Goal: Transaction & Acquisition: Obtain resource

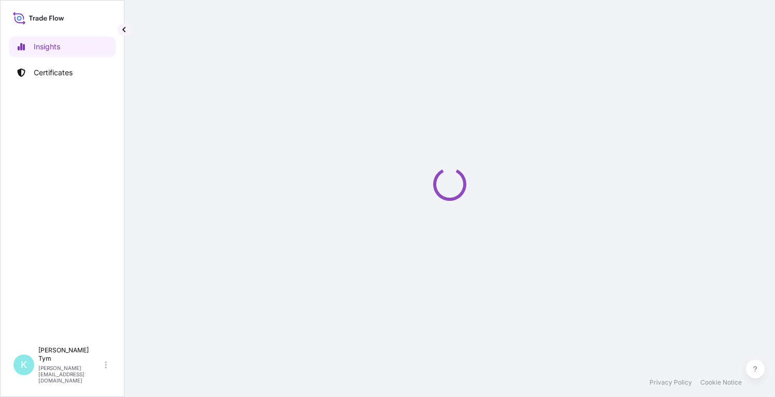
select select "2025"
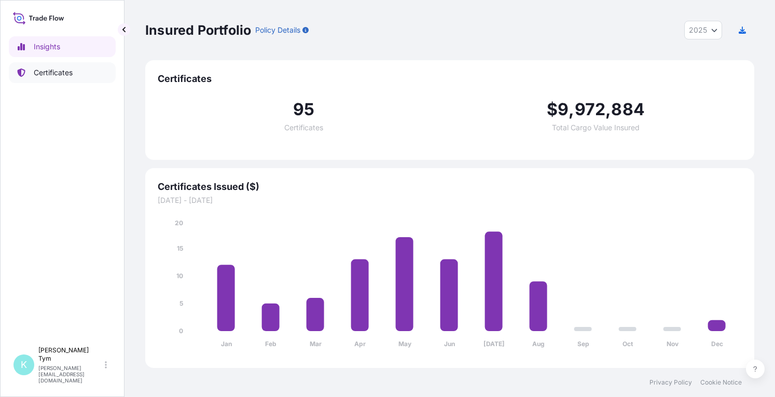
click at [52, 74] on p "Certificates" at bounding box center [53, 72] width 39 height 10
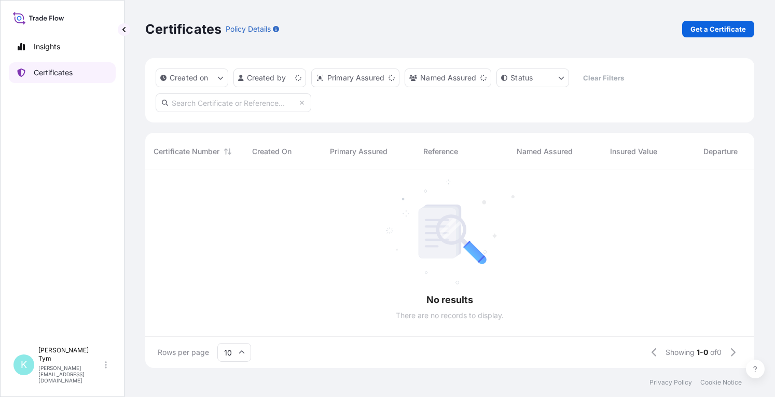
scroll to position [195, 600]
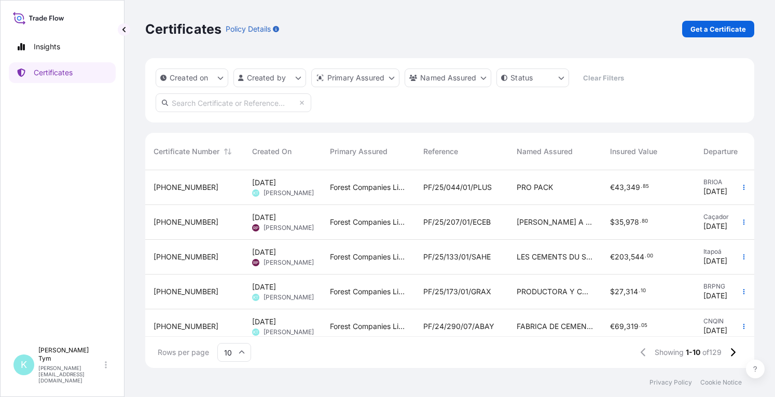
click at [216, 103] on input "text" at bounding box center [234, 102] width 156 height 19
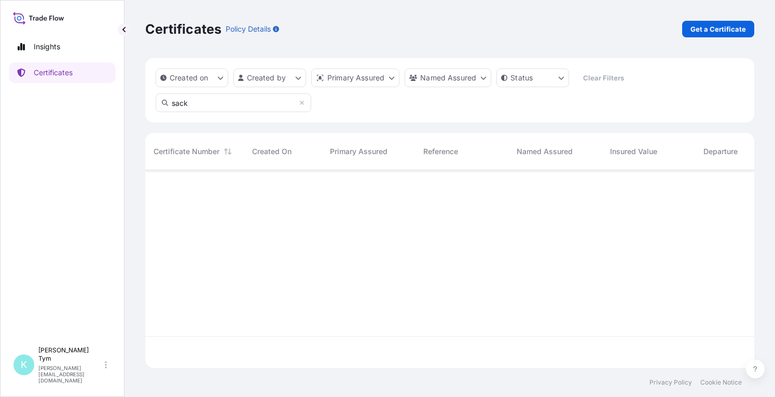
scroll to position [227, 600]
type input "s"
click at [720, 29] on p "Get a Certificate" at bounding box center [717, 29] width 55 height 10
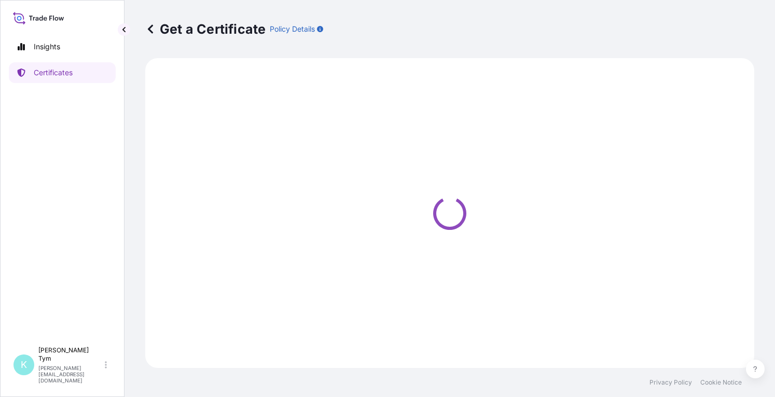
select select "Ocean Vessel"
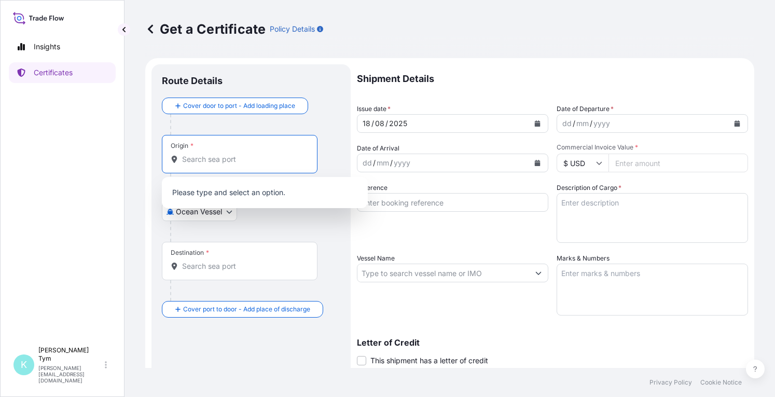
click at [188, 163] on input "Origin *" at bounding box center [243, 159] width 122 height 10
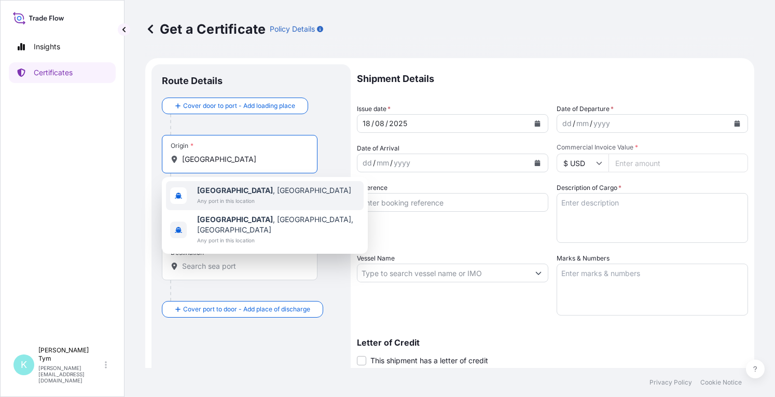
click at [215, 191] on b "[GEOGRAPHIC_DATA]" at bounding box center [235, 190] width 76 height 9
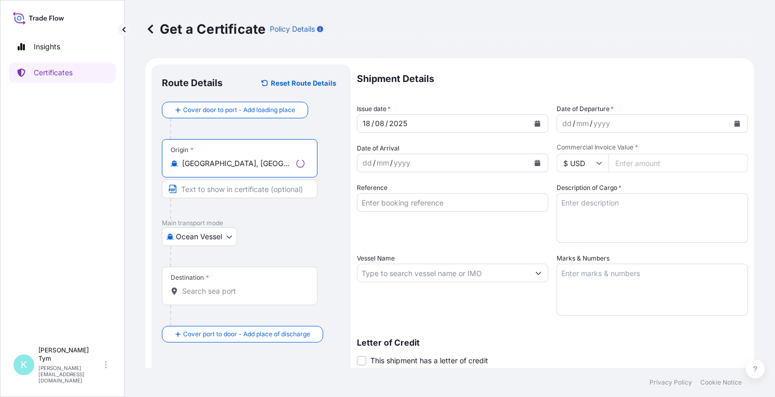
type input "[GEOGRAPHIC_DATA], [GEOGRAPHIC_DATA]"
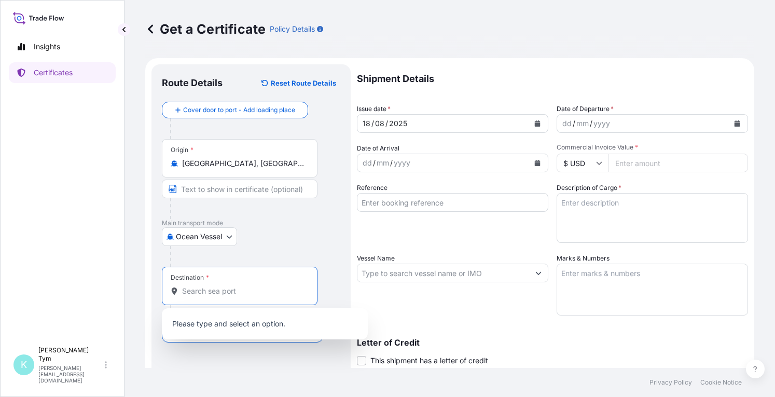
click at [222, 288] on input "Destination *" at bounding box center [243, 291] width 122 height 10
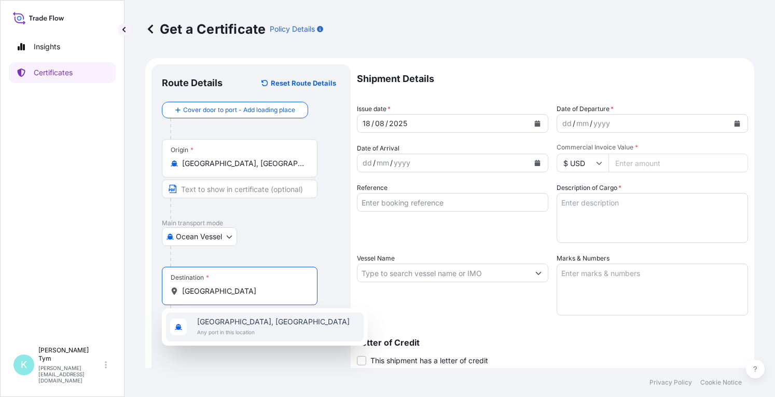
click at [251, 320] on span "[GEOGRAPHIC_DATA], [GEOGRAPHIC_DATA]" at bounding box center [273, 321] width 152 height 10
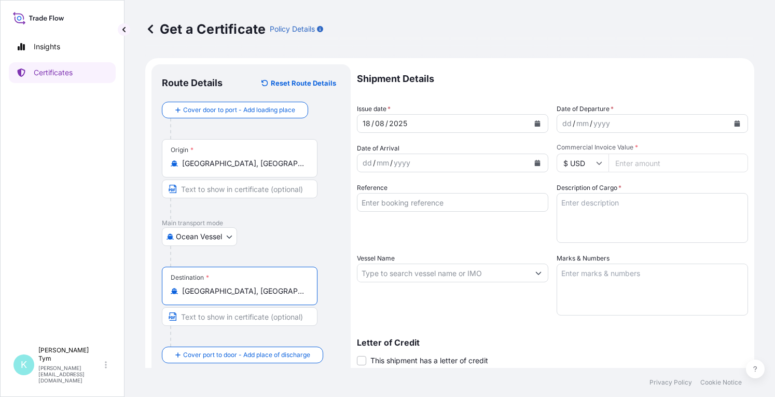
type input "[GEOGRAPHIC_DATA], [GEOGRAPHIC_DATA]"
click at [734, 121] on icon "Calendar" at bounding box center [737, 123] width 6 height 6
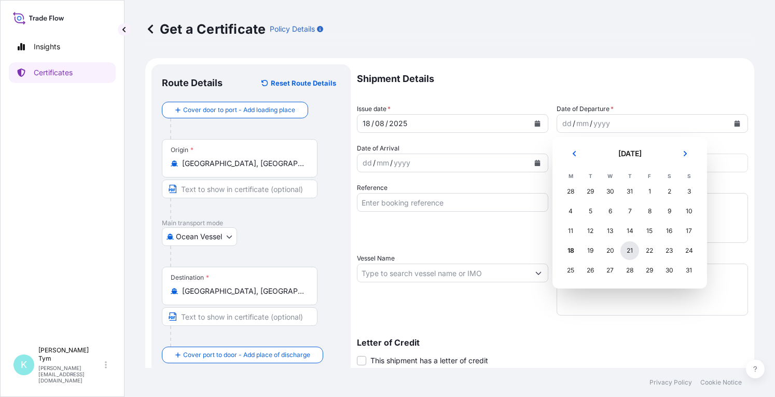
click at [629, 248] on div "21" at bounding box center [629, 250] width 19 height 19
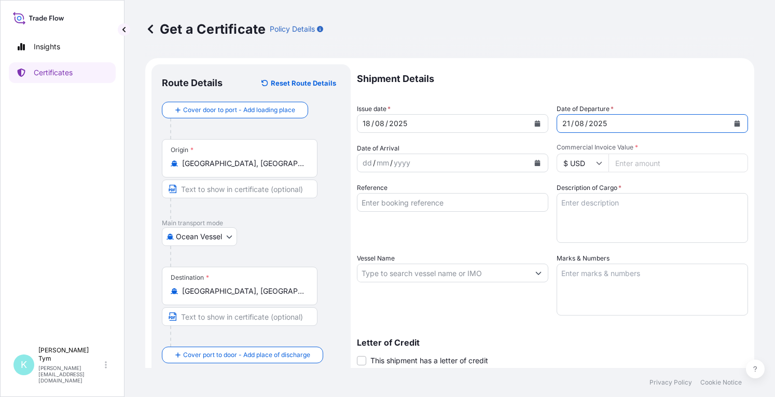
click at [534, 161] on icon "Calendar" at bounding box center [537, 163] width 6 height 6
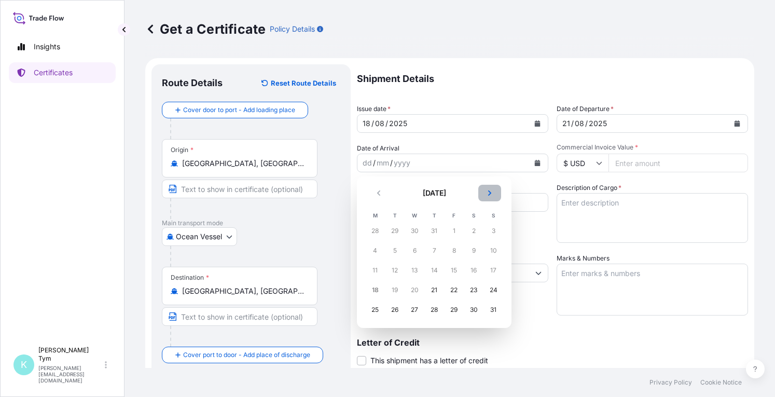
click at [488, 191] on icon "Next" at bounding box center [489, 192] width 3 height 5
click at [395, 306] on div "30" at bounding box center [394, 309] width 19 height 19
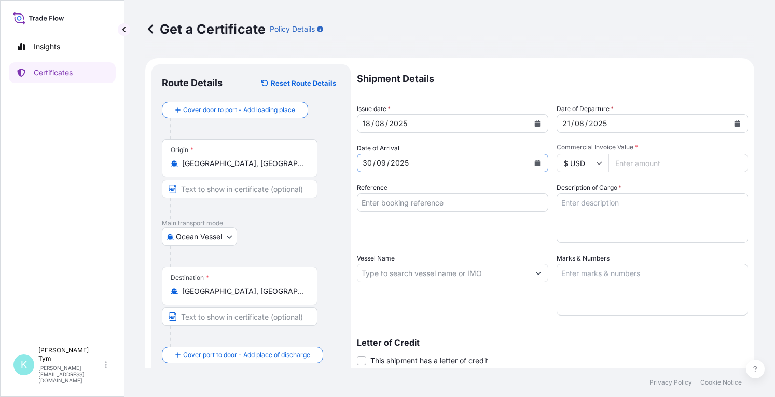
click at [663, 206] on textarea "Description of Cargo *" at bounding box center [651, 218] width 191 height 50
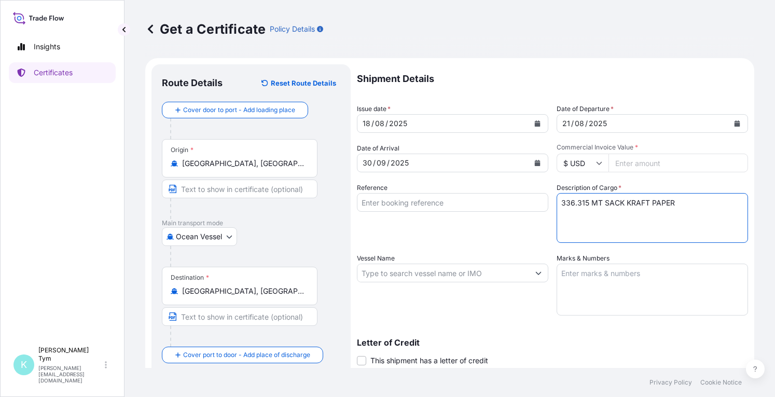
type textarea "336.315 MT SACK KRAFT PAPER"
click at [474, 202] on input "Reference" at bounding box center [452, 202] width 191 height 19
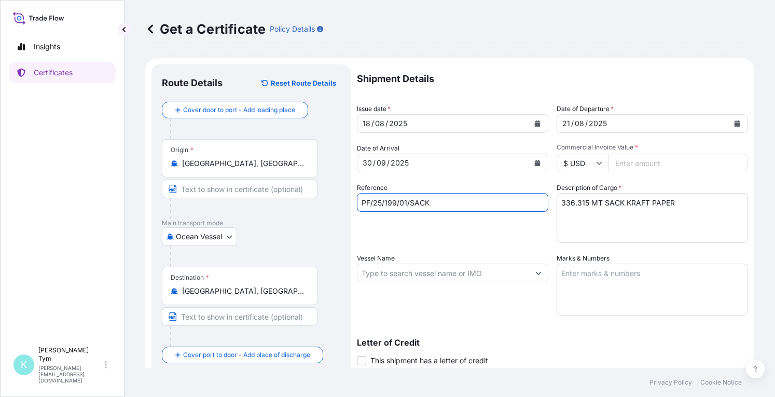
type input "PF/25/199/01/SACK"
click at [471, 277] on input "Vessel Name" at bounding box center [443, 272] width 172 height 19
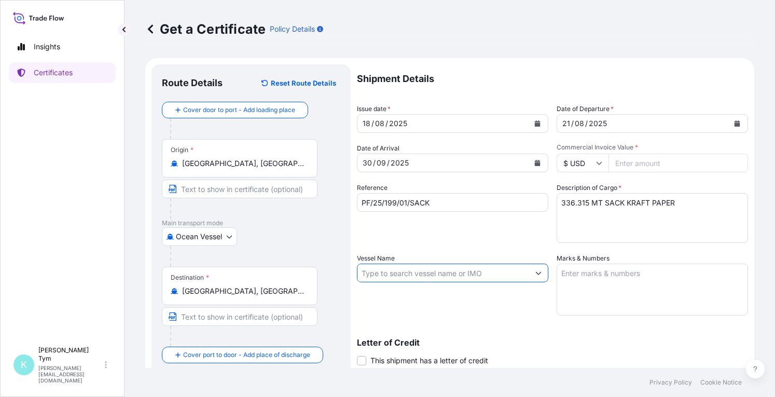
click at [435, 273] on input "Vessel Name" at bounding box center [443, 272] width 172 height 19
paste input "MSC KYUNGMIN"
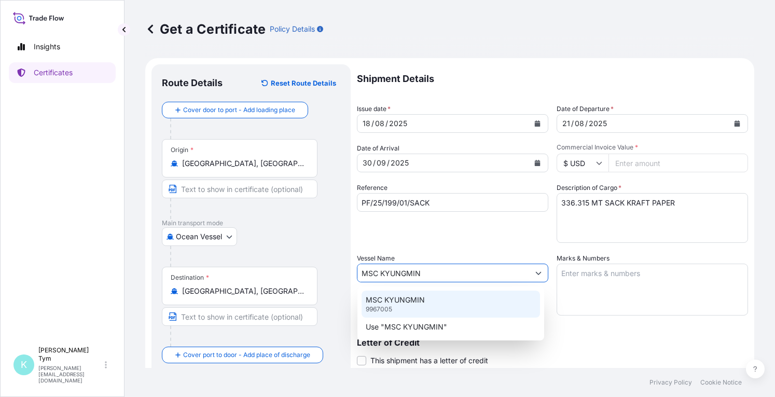
click at [434, 303] on div "MSC KYUNGMIN 9967005" at bounding box center [450, 303] width 178 height 27
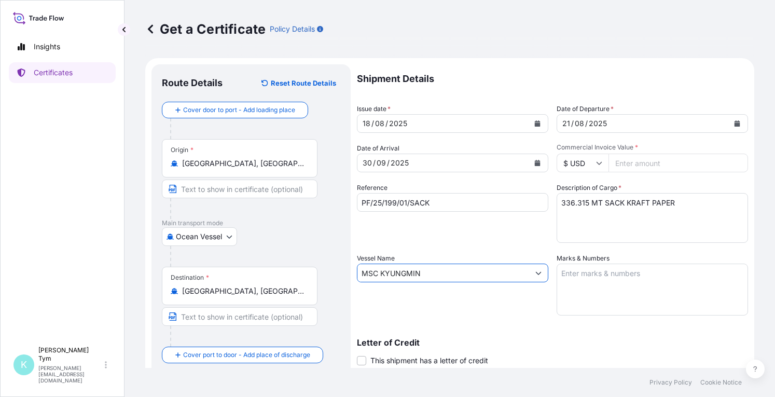
type input "MSC KYUNGMIN"
click at [595, 279] on textarea "Marks & Numbers" at bounding box center [651, 289] width 191 height 52
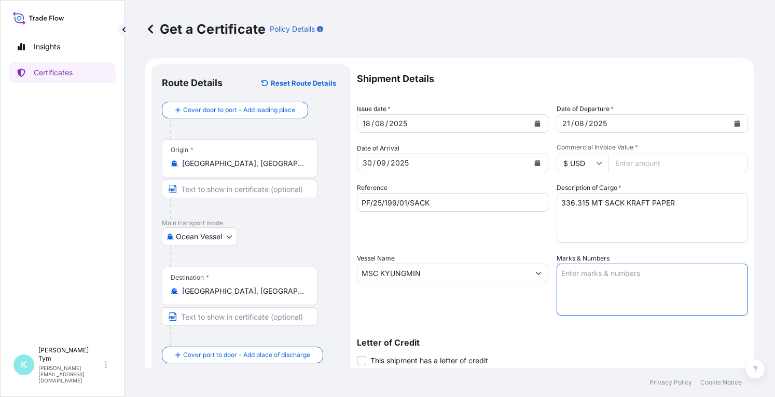
paste textarea "SACKS PACKAGING PF/25/199/01 DURBAN [GEOGRAPHIC_DATA]"
type textarea "SACKS PACKAGING PF/25/199/01 DURBAN [GEOGRAPHIC_DATA]"
click at [629, 162] on input "Commercial Invoice Value *" at bounding box center [677, 162] width 139 height 19
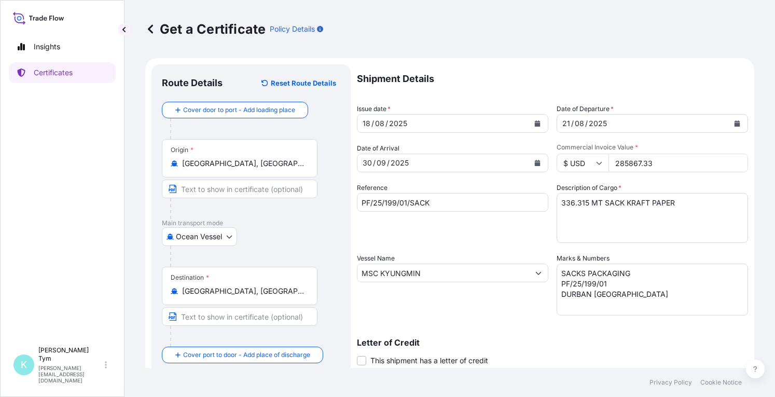
drag, startPoint x: 638, startPoint y: 162, endPoint x: 649, endPoint y: 159, distance: 11.7
click at [649, 159] on input "285867.33" at bounding box center [677, 162] width 139 height 19
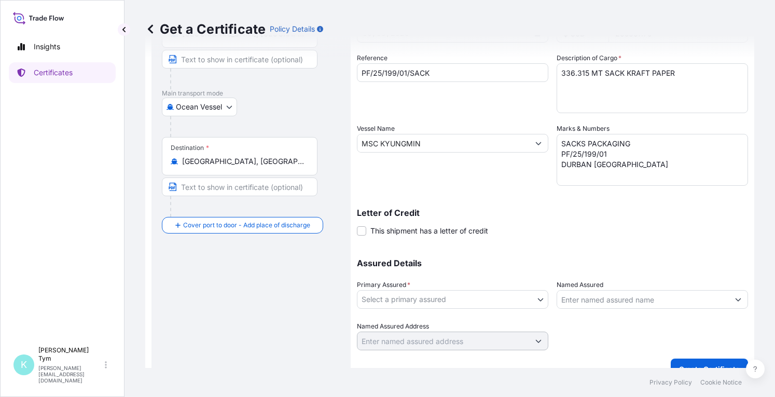
scroll to position [147, 0]
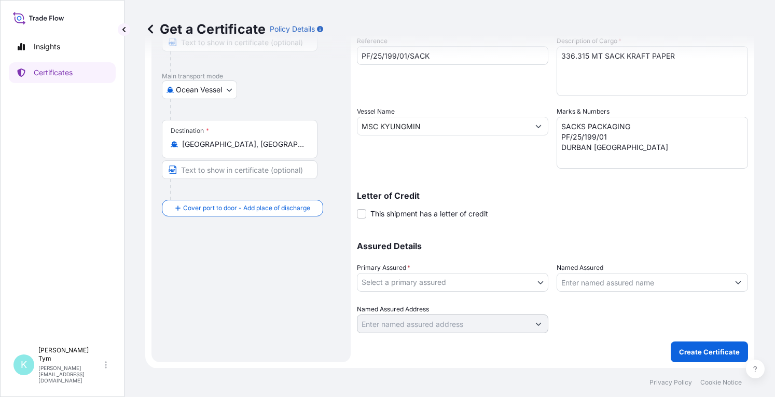
type input "285867.75"
click at [534, 281] on body "Insights Certificates K [PERSON_NAME] [PERSON_NAME][EMAIL_ADDRESS][DOMAIN_NAME]…" at bounding box center [387, 198] width 775 height 397
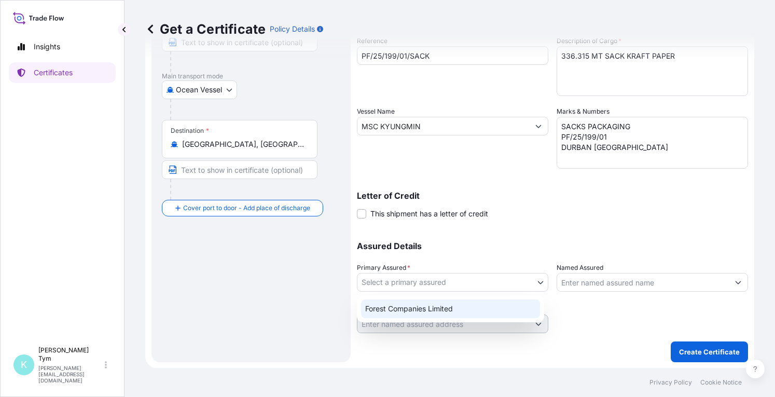
click at [506, 304] on div "Forest Companies Limited" at bounding box center [450, 308] width 179 height 19
select select "31422"
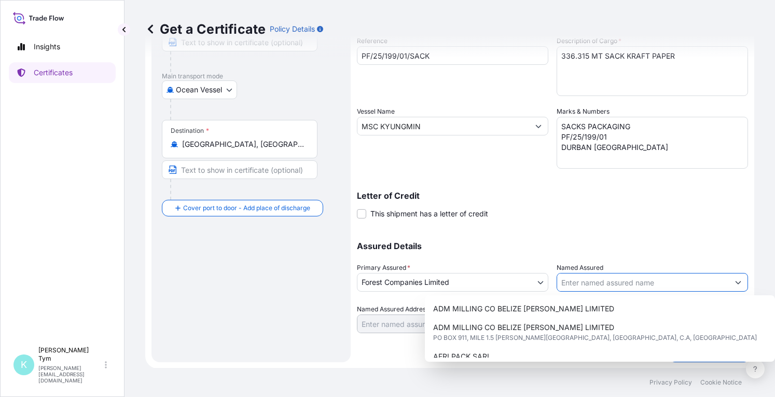
click at [616, 284] on input "Named Assured" at bounding box center [643, 282] width 172 height 19
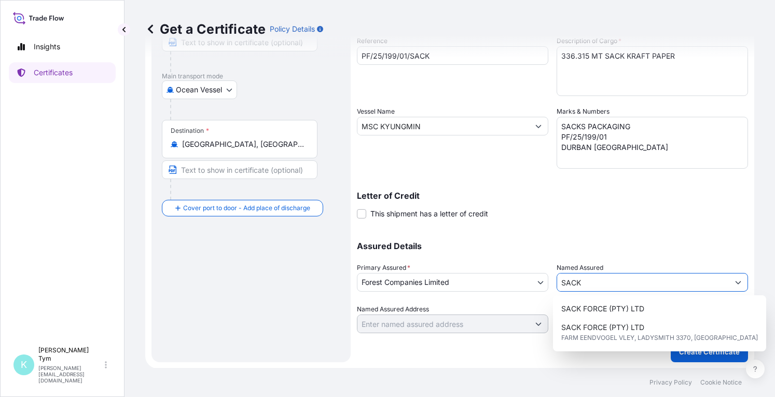
scroll to position [0, 0]
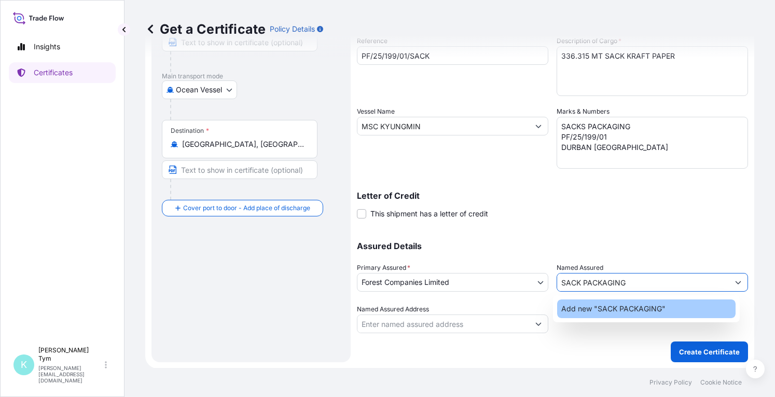
click at [637, 307] on span "Add new "SACK PACKAGING"" at bounding box center [613, 308] width 104 height 10
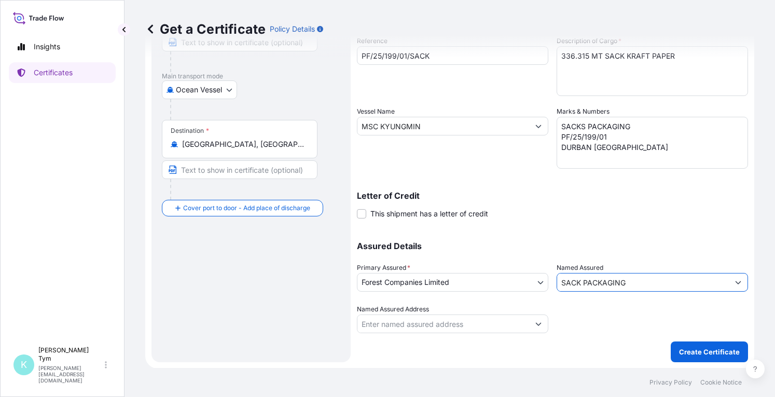
type input "SACK PACKAGING"
click at [535, 325] on icon "Show suggestions" at bounding box center [538, 323] width 6 height 6
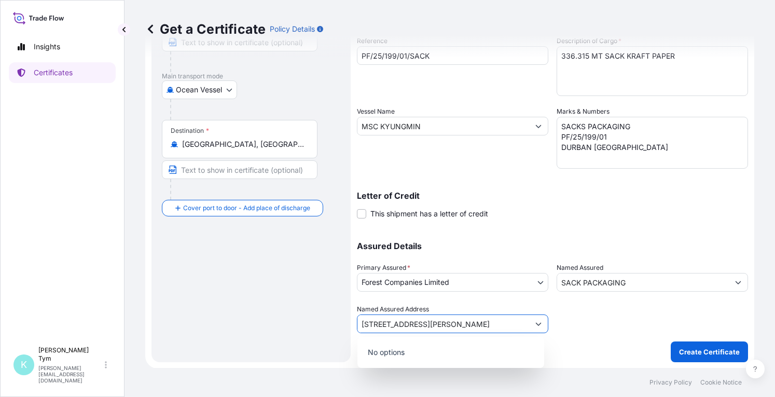
type input "[STREET_ADDRESS][PERSON_NAME]"
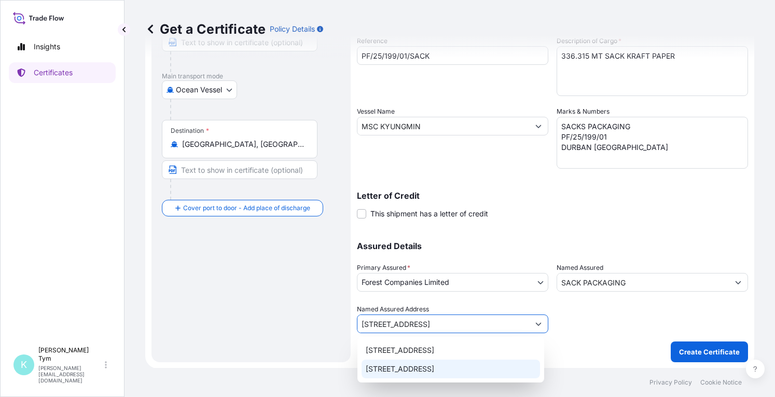
click at [455, 364] on div "[STREET_ADDRESS]" at bounding box center [450, 368] width 178 height 19
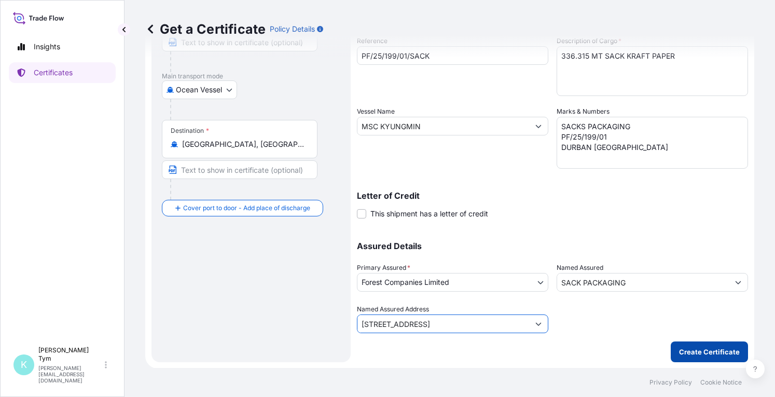
type input "[STREET_ADDRESS]"
click at [702, 352] on p "Create Certificate" at bounding box center [709, 351] width 61 height 10
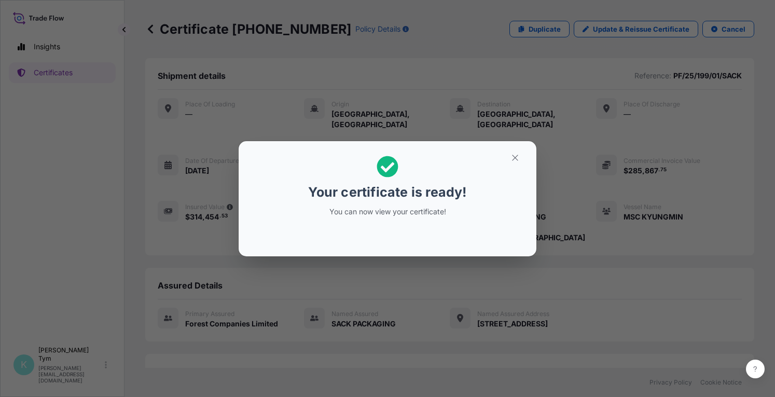
click at [257, 328] on div "Your certificate is ready! You can now view your certificate!" at bounding box center [387, 198] width 775 height 397
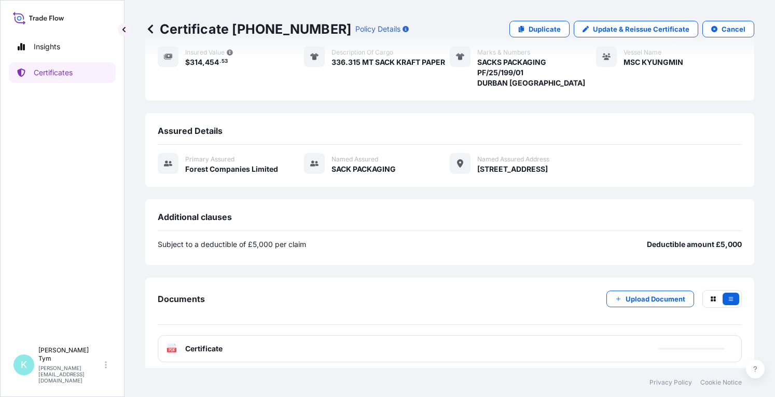
scroll to position [159, 0]
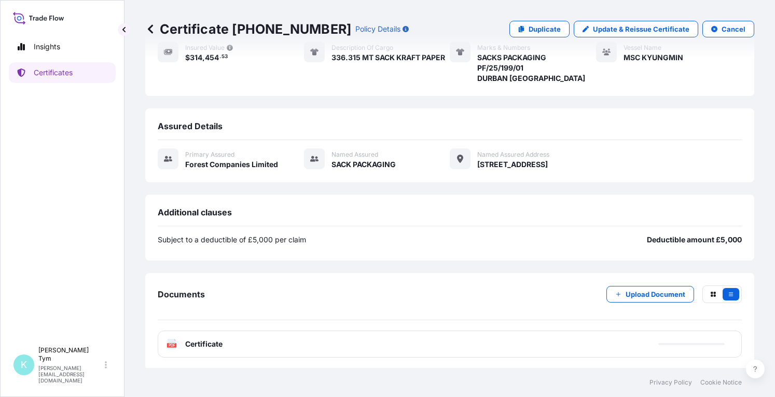
click at [170, 343] on text "PDF" at bounding box center [171, 345] width 7 height 4
click at [171, 340] on icon at bounding box center [171, 344] width 9 height 10
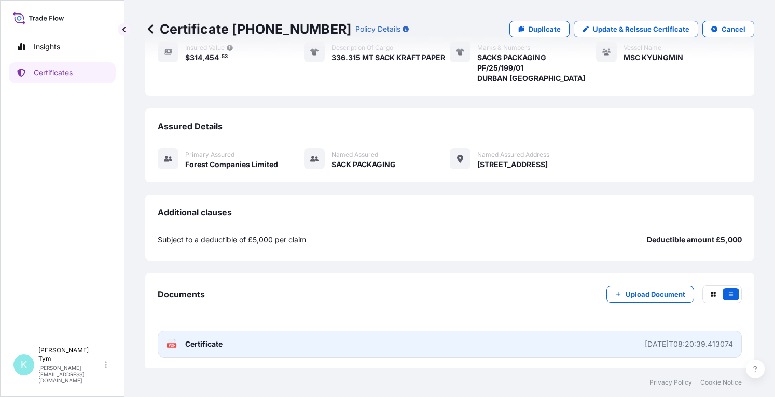
click at [195, 341] on span "Certificate" at bounding box center [203, 344] width 37 height 10
